Goal: Information Seeking & Learning: Learn about a topic

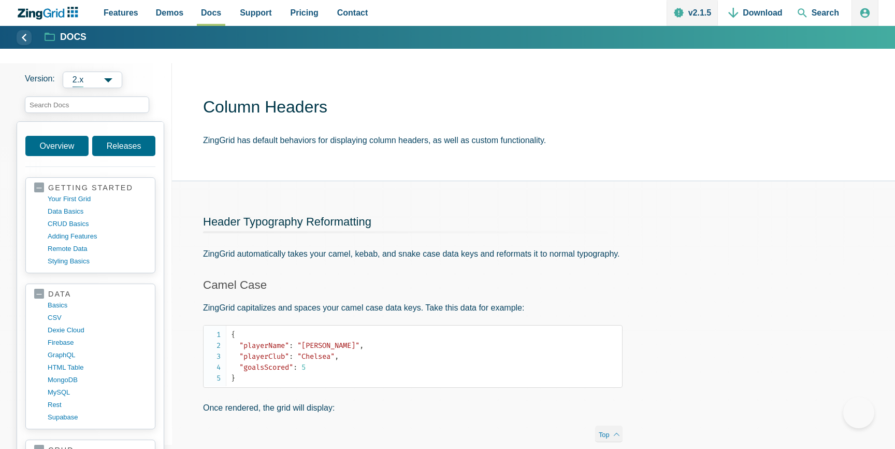
scroll to position [751, 0]
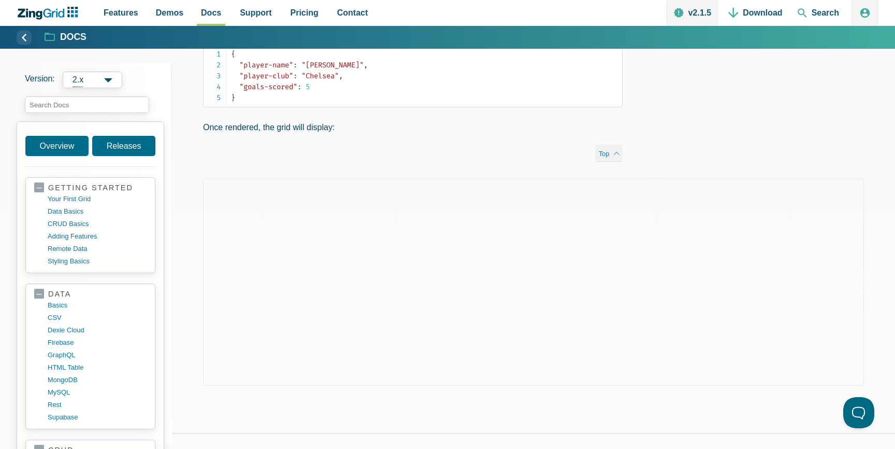
click at [140, 102] on input "search input" at bounding box center [87, 104] width 124 height 17
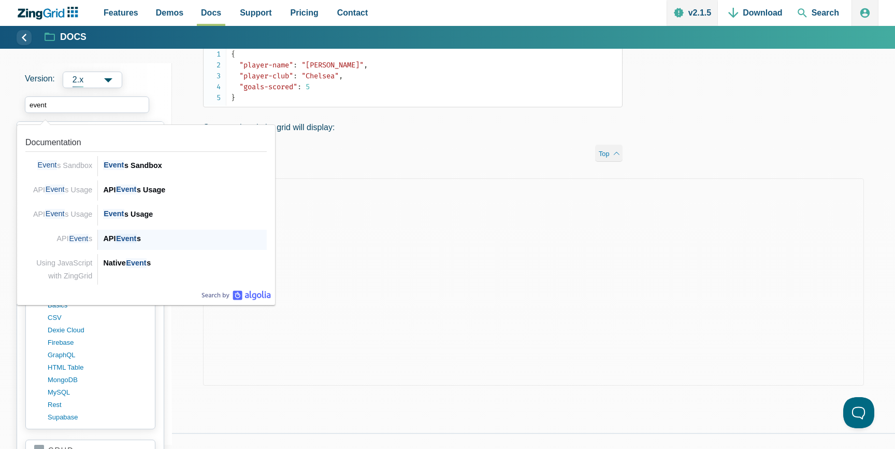
click at [144, 235] on div "API Event s" at bounding box center [185, 238] width 164 height 12
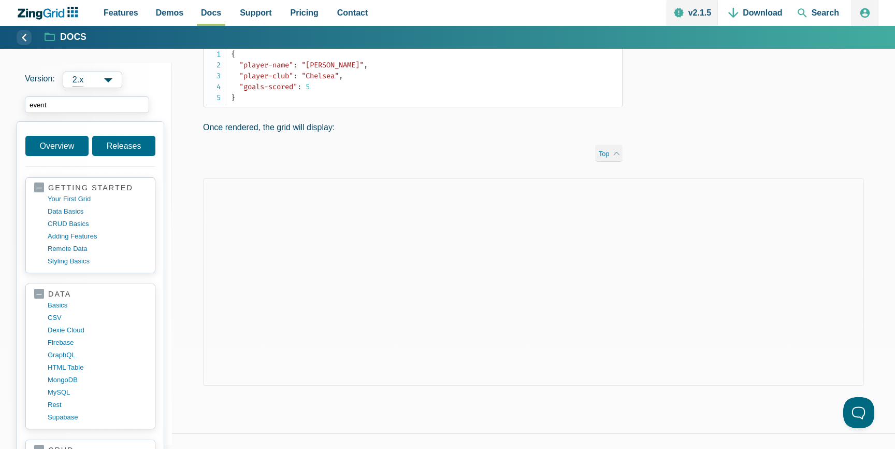
type input "event"
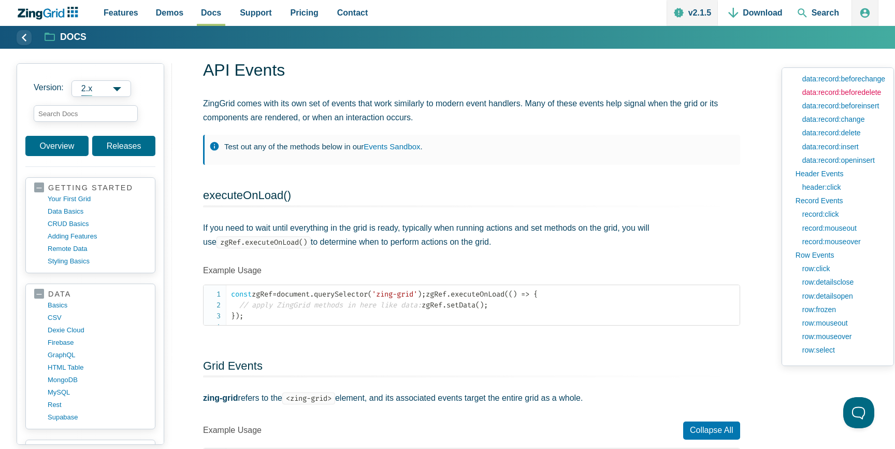
scroll to position [45, 0]
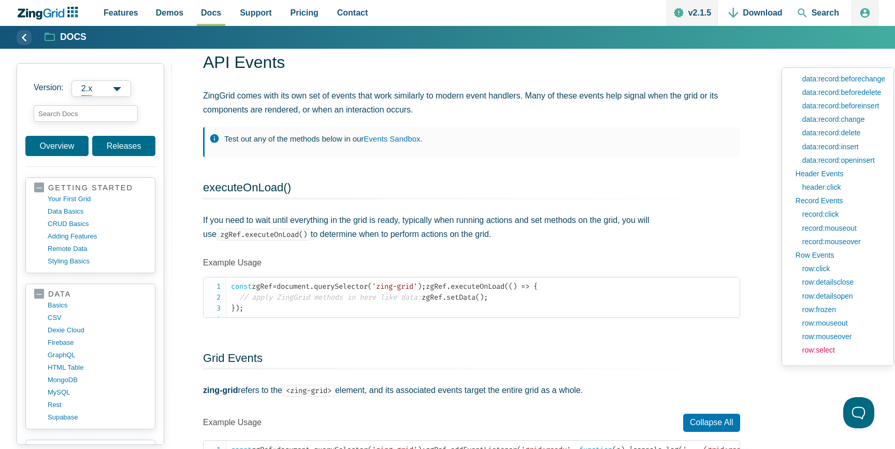
click at [822, 351] on link "row:select" at bounding box center [841, 349] width 88 height 13
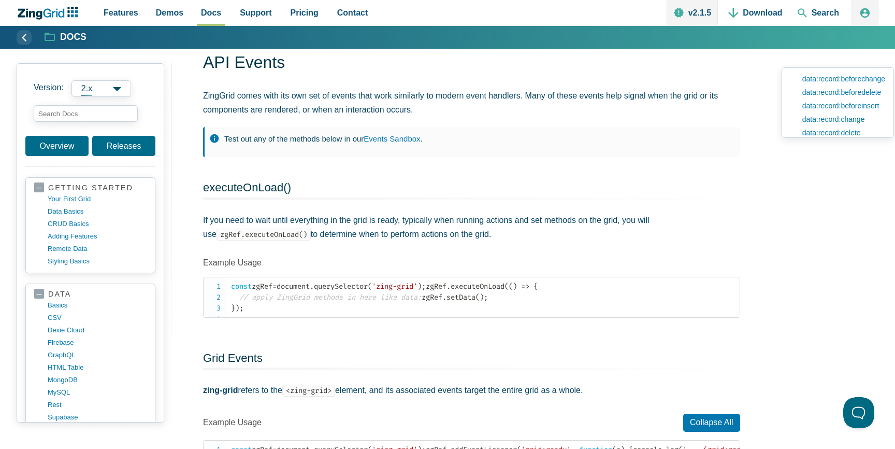
scroll to position [19110, 0]
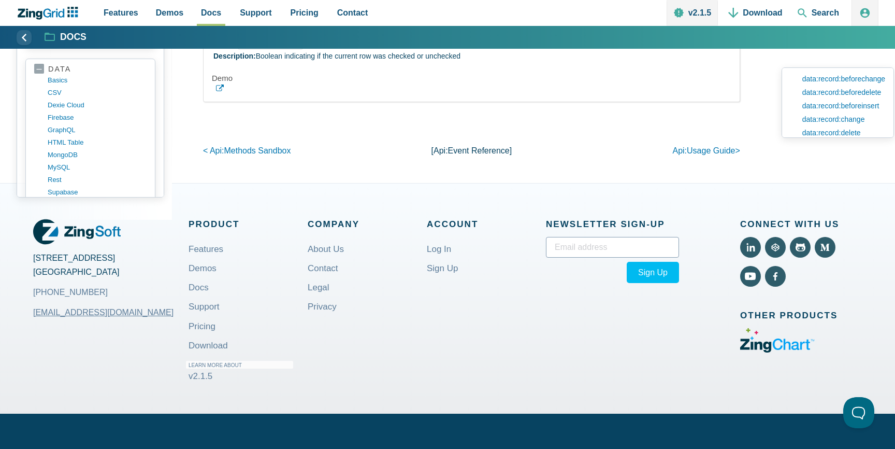
type input "row data"
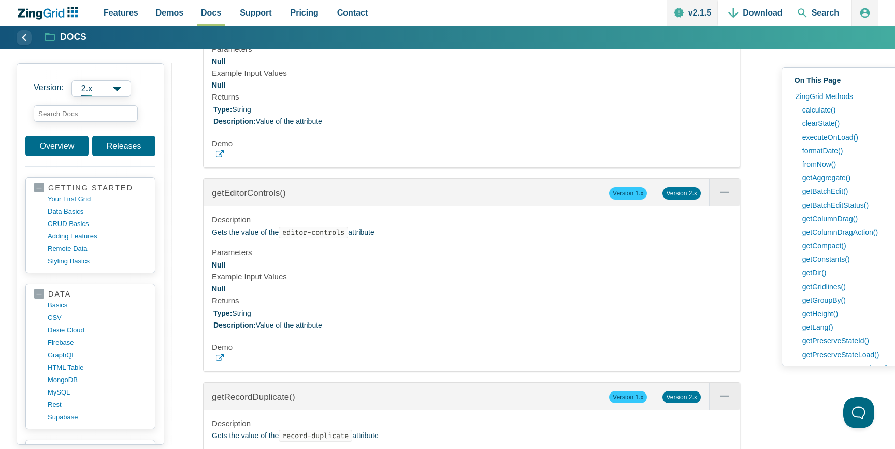
scroll to position [905, 0]
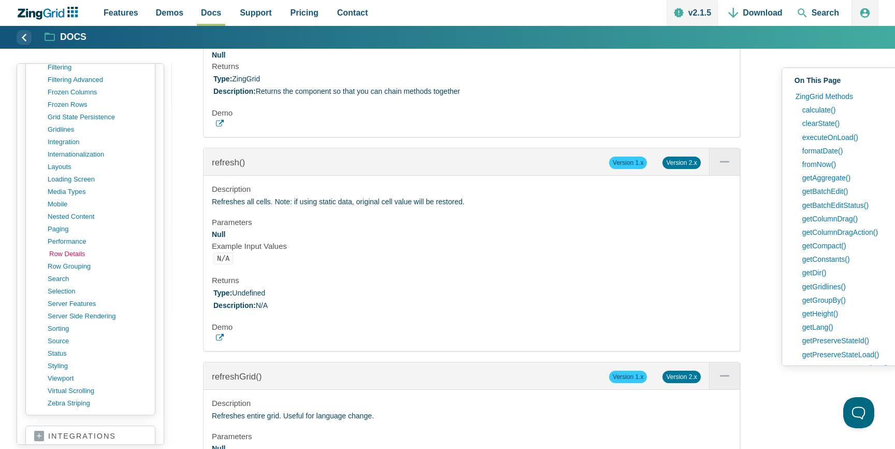
click at [80, 255] on link "row details" at bounding box center [98, 254] width 99 height 12
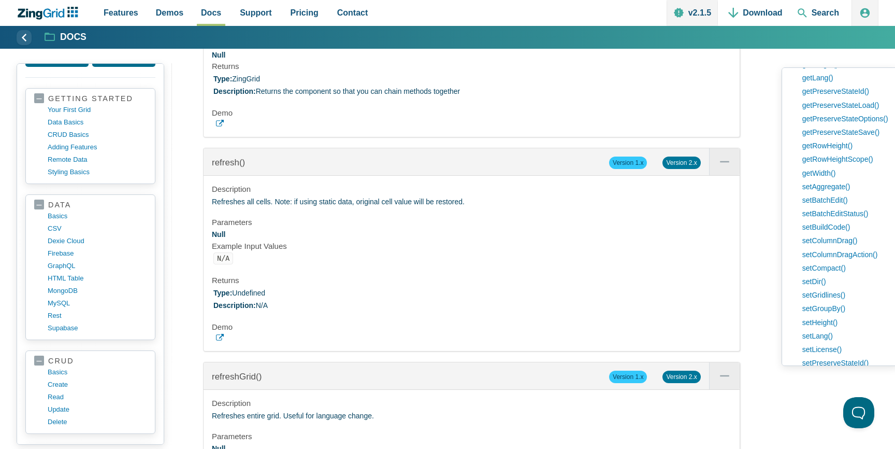
scroll to position [0, 0]
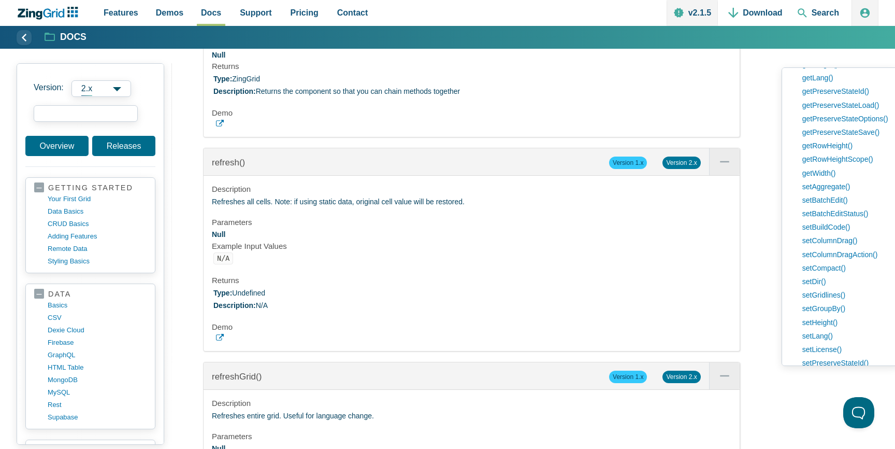
click at [87, 113] on input "search input" at bounding box center [86, 113] width 104 height 17
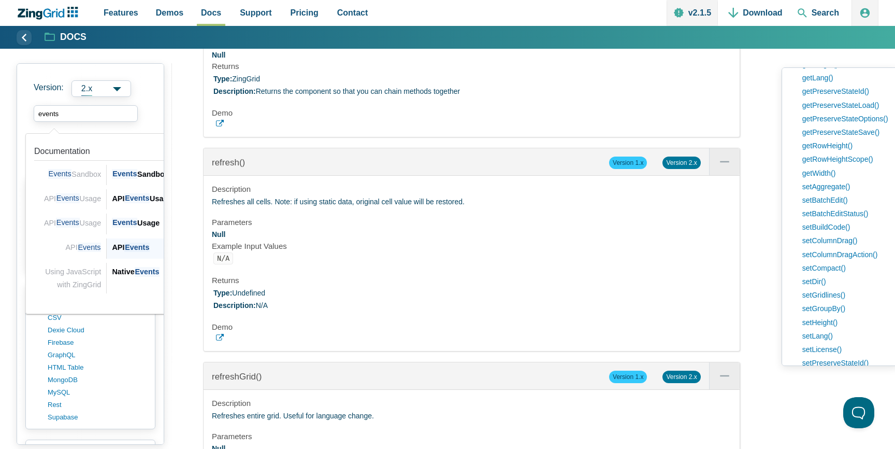
click at [132, 240] on div "API Events API Events" at bounding box center [191, 248] width 169 height 20
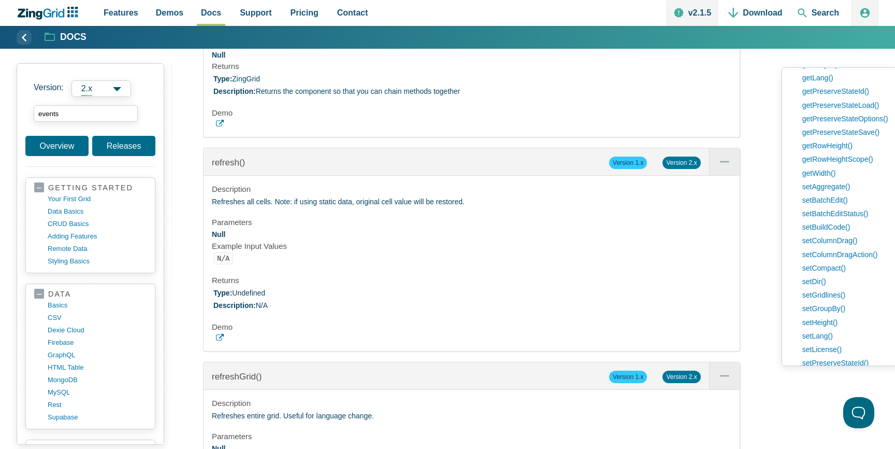
type input "events"
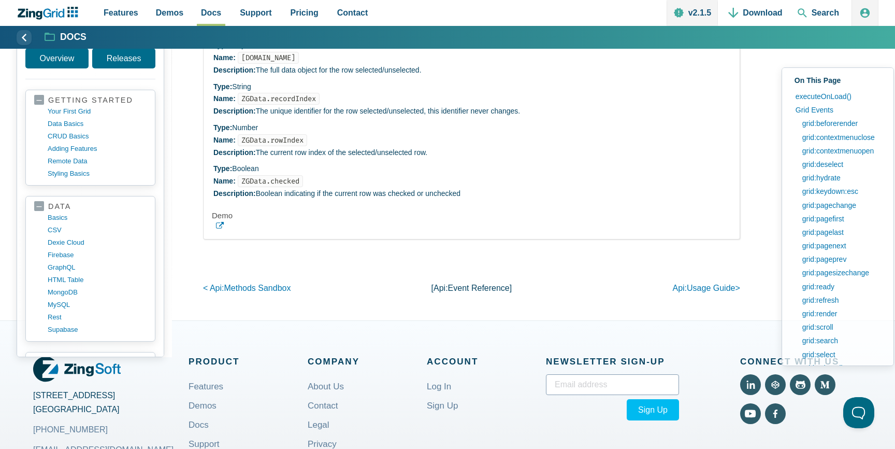
scroll to position [18986, 0]
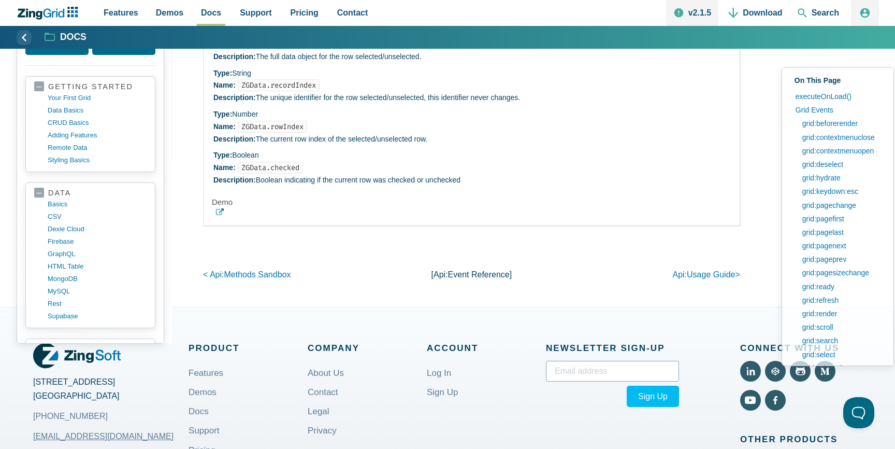
click at [74, 21] on input "search input" at bounding box center [86, 12] width 104 height 17
drag, startPoint x: 116, startPoint y: 115, endPoint x: 0, endPoint y: 111, distance: 115.6
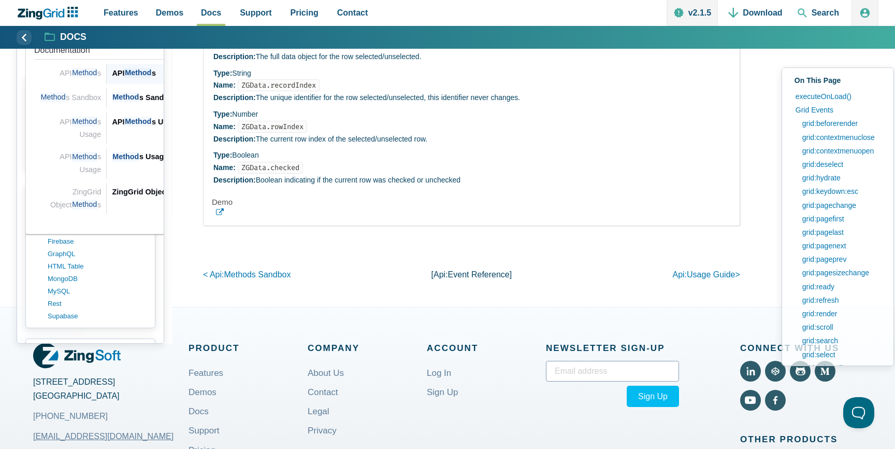
click at [121, 79] on div "API Method s" at bounding box center [194, 73] width 164 height 12
type input "method"
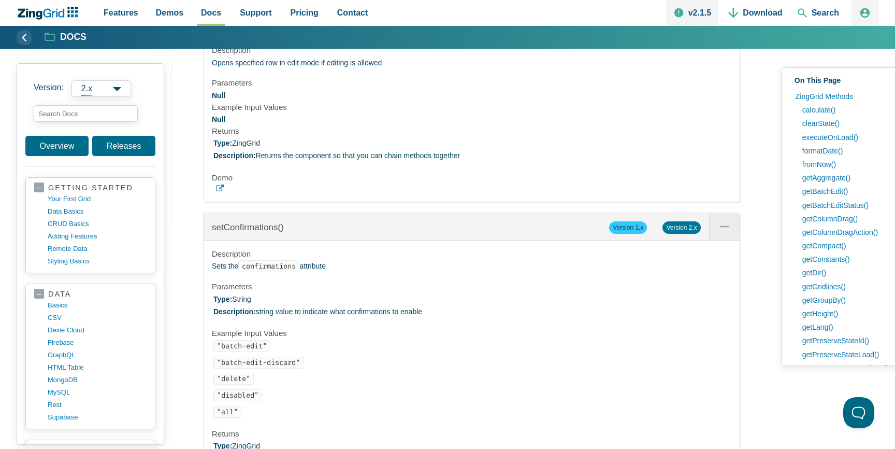
scroll to position [23937, 0]
